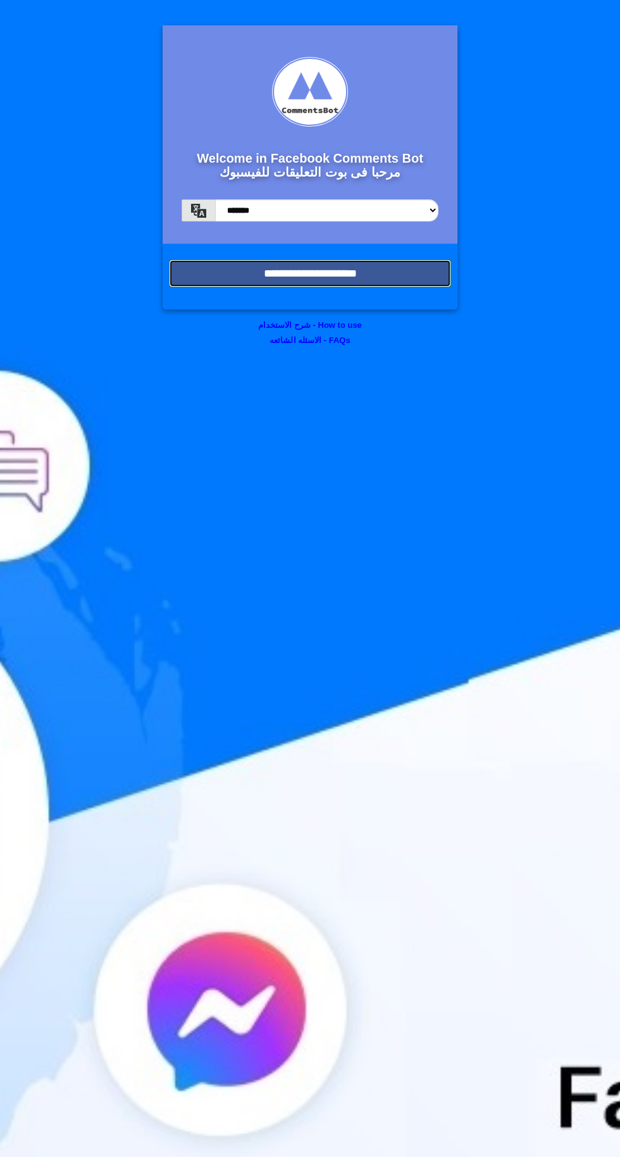
click at [216, 274] on input "**********" at bounding box center [310, 274] width 282 height 28
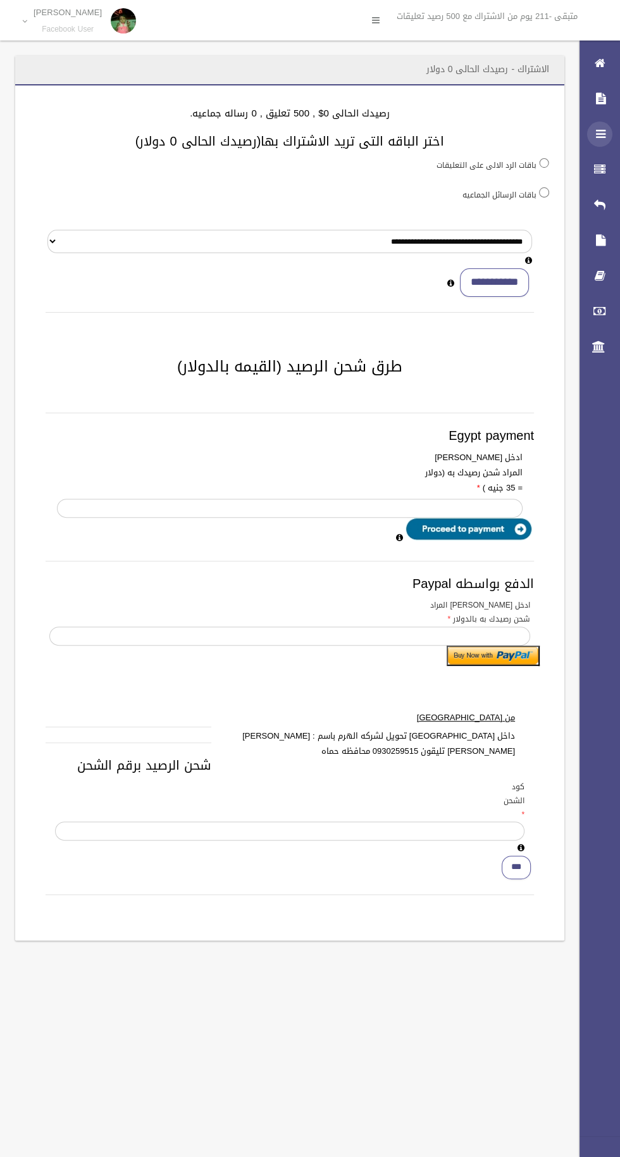
click at [593, 134] on div at bounding box center [600, 134] width 25 height 25
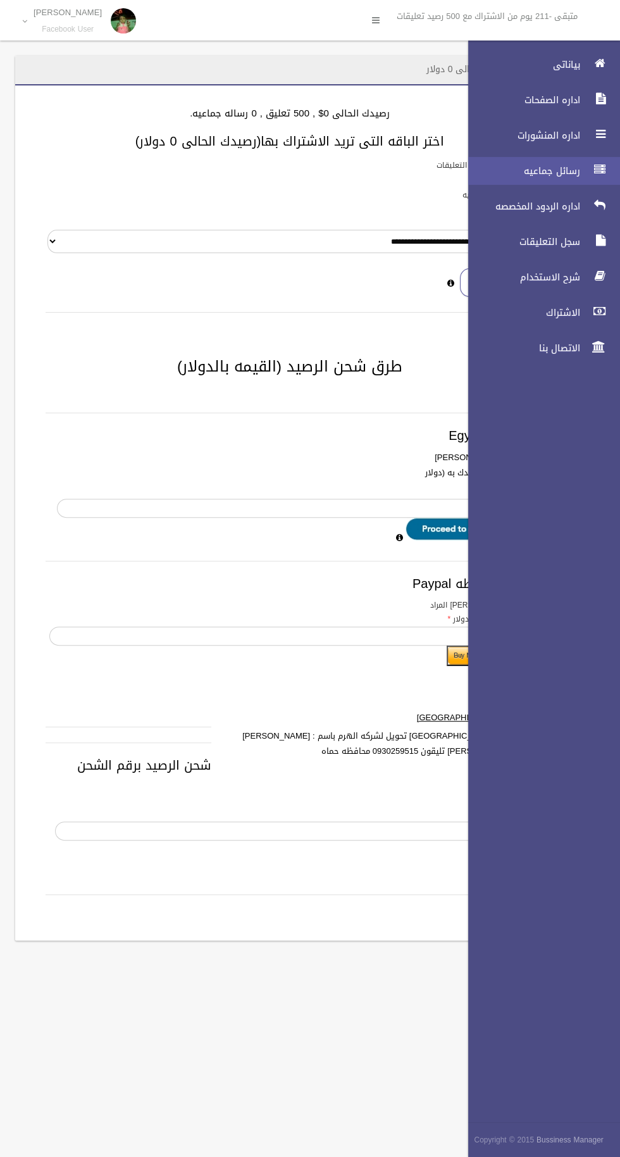
click at [526, 170] on span "رسائل جماعيه" at bounding box center [521, 171] width 127 height 13
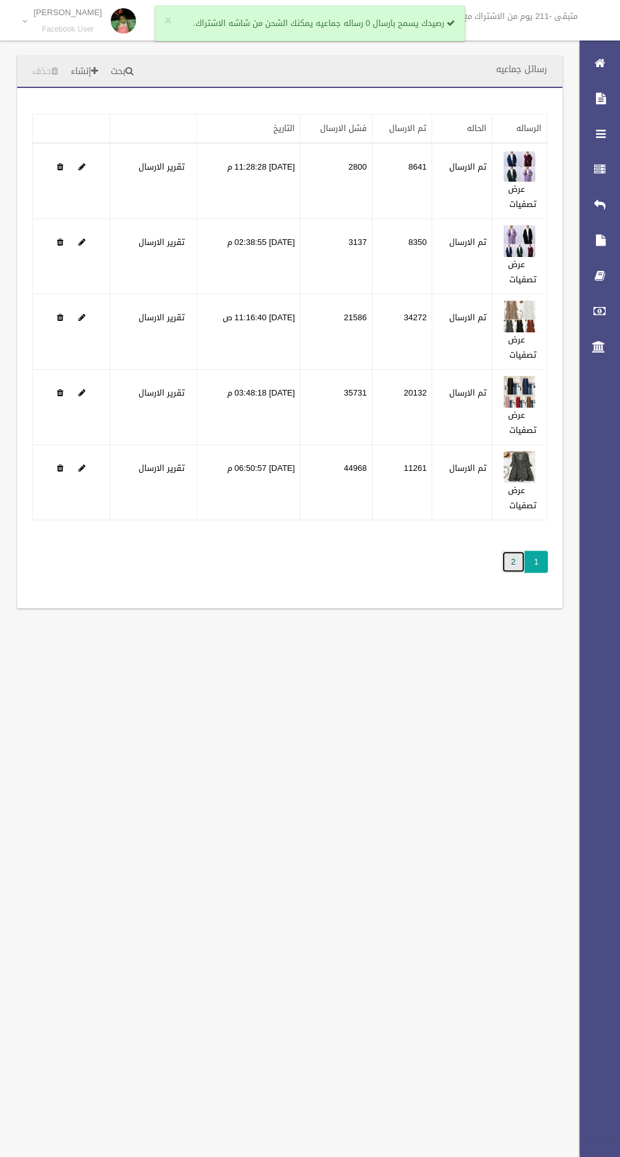
click at [513, 563] on link "2" at bounding box center [513, 562] width 23 height 22
